Goal: Navigation & Orientation: Find specific page/section

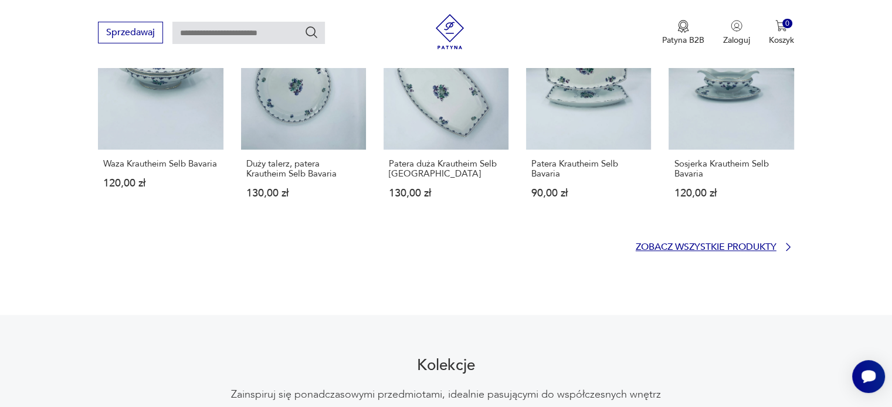
click at [731, 243] on p "Zobacz wszystkie produkty" at bounding box center [706, 247] width 141 height 8
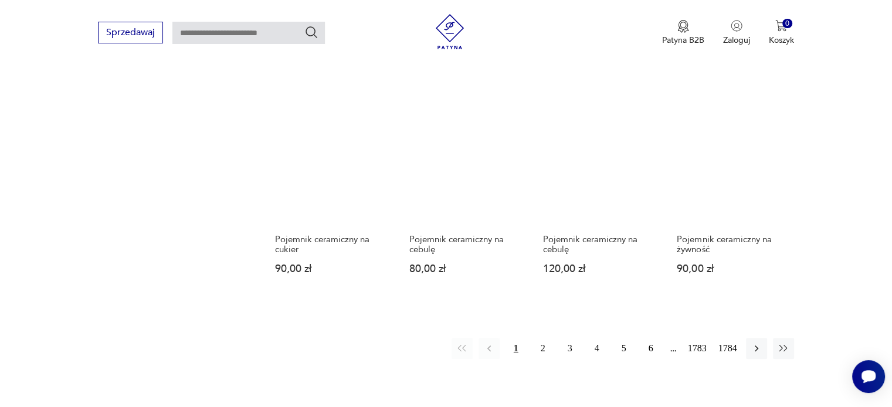
scroll to position [932, 0]
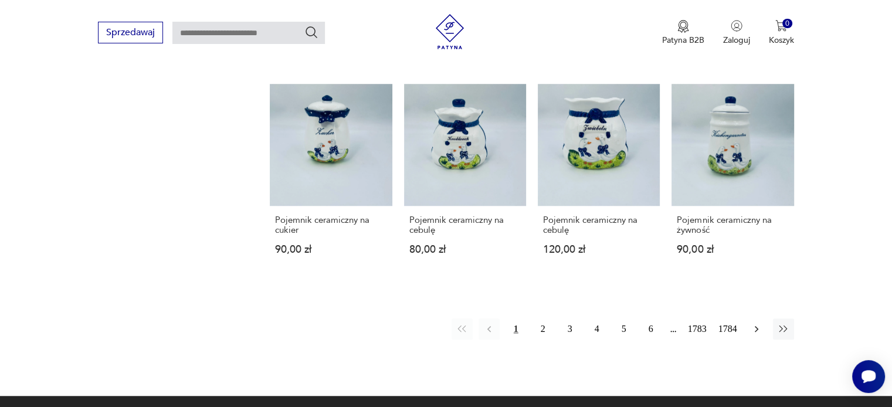
click at [753, 323] on icon "button" at bounding box center [757, 329] width 12 height 12
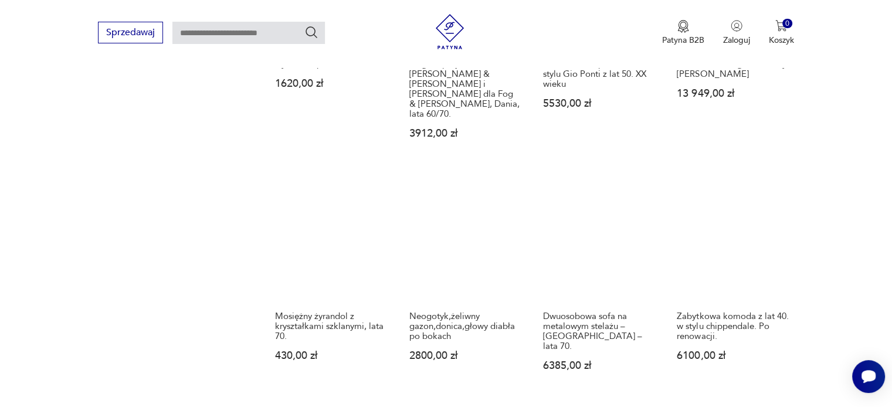
scroll to position [972, 0]
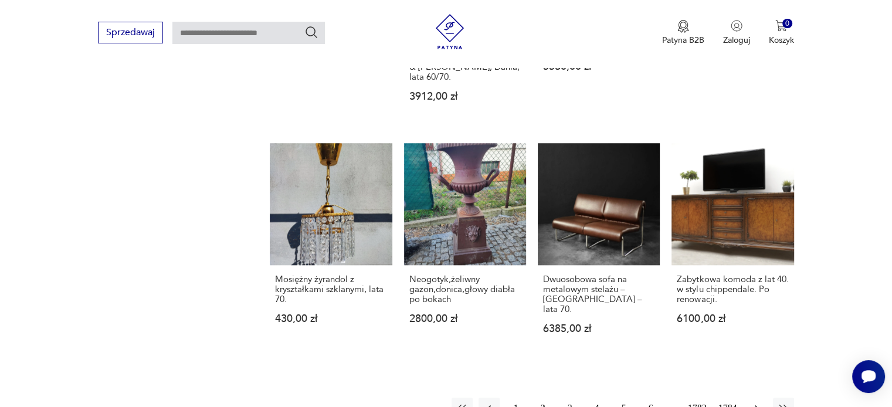
click at [755, 402] on icon "button" at bounding box center [757, 408] width 12 height 12
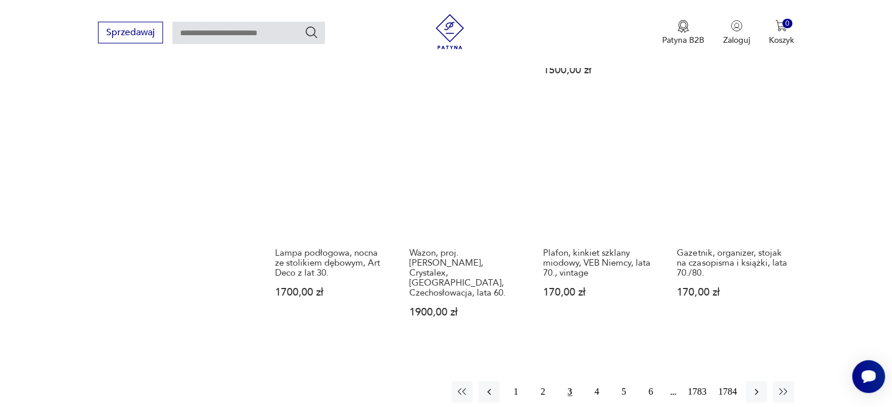
scroll to position [1031, 0]
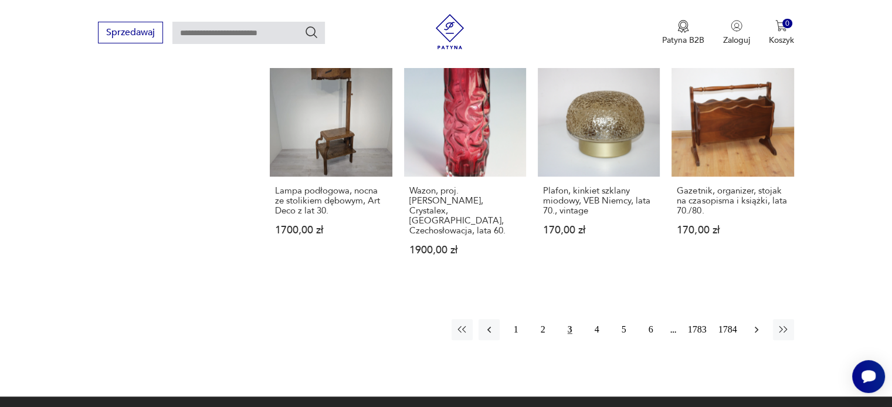
click at [753, 324] on icon "button" at bounding box center [757, 330] width 12 height 12
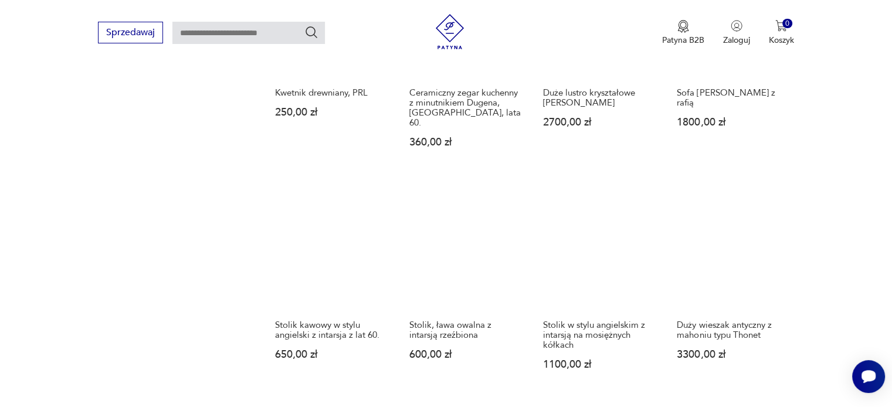
scroll to position [914, 0]
